Goal: Check status: Check status

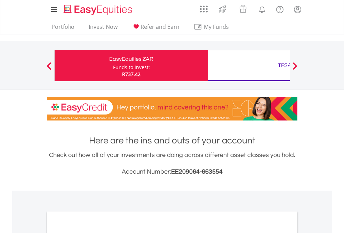
click at [113, 66] on div "Funds to invest:" at bounding box center [131, 67] width 37 height 7
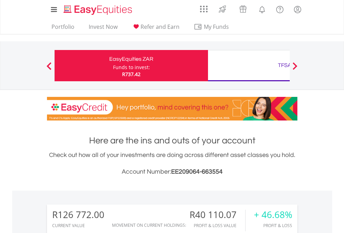
scroll to position [67, 109]
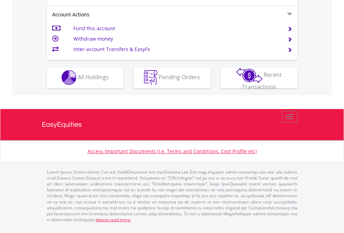
scroll to position [650, 0]
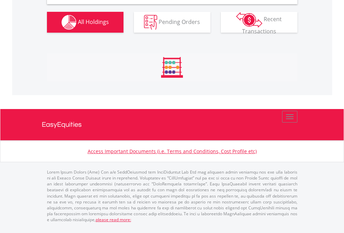
scroll to position [672, 0]
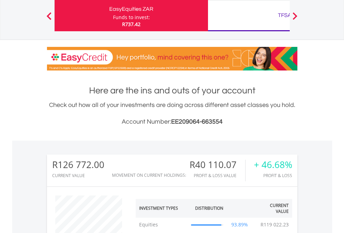
scroll to position [67, 109]
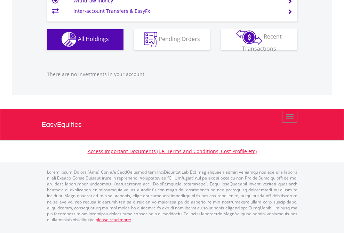
scroll to position [67, 109]
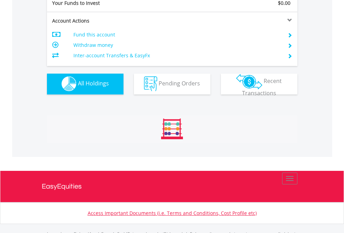
scroll to position [688, 0]
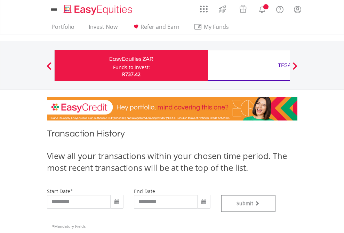
type input "**********"
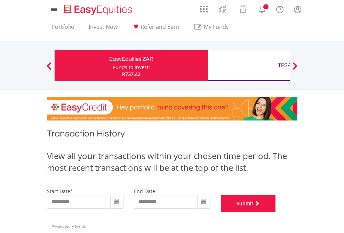
click at [276, 212] on button "Submit" at bounding box center [248, 203] width 55 height 17
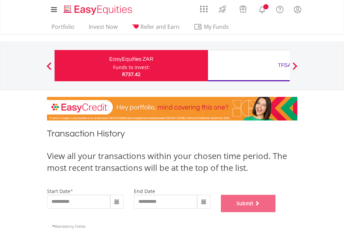
scroll to position [282, 0]
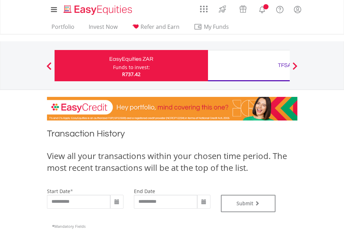
click at [249, 66] on div "TFSA" at bounding box center [284, 66] width 145 height 10
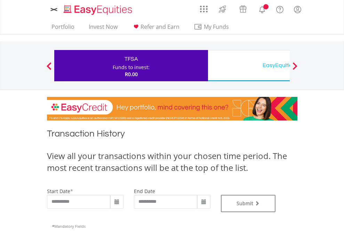
type input "**********"
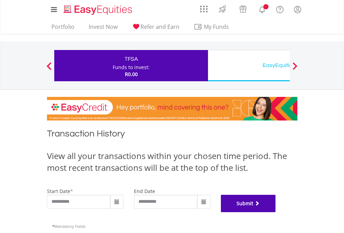
click at [276, 212] on button "Submit" at bounding box center [248, 203] width 55 height 17
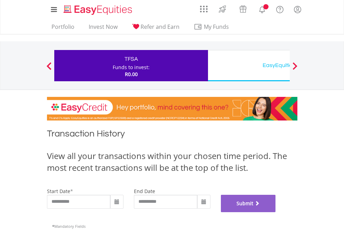
scroll to position [282, 0]
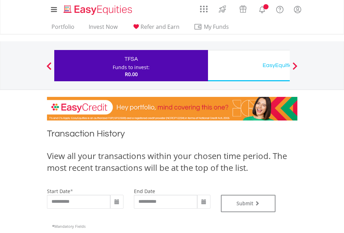
click at [249, 66] on div "EasyEquities USD" at bounding box center [284, 66] width 145 height 10
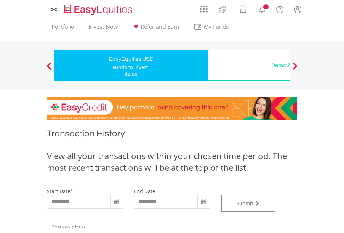
type input "**********"
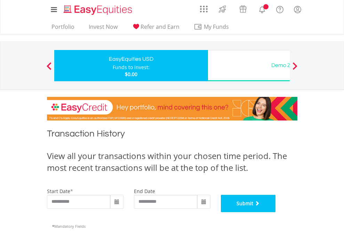
click at [276, 212] on button "Submit" at bounding box center [248, 203] width 55 height 17
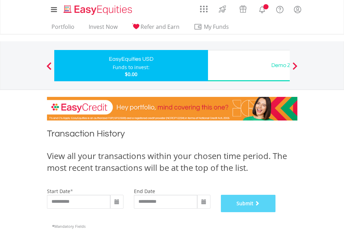
scroll to position [282, 0]
